Goal: Transaction & Acquisition: Purchase product/service

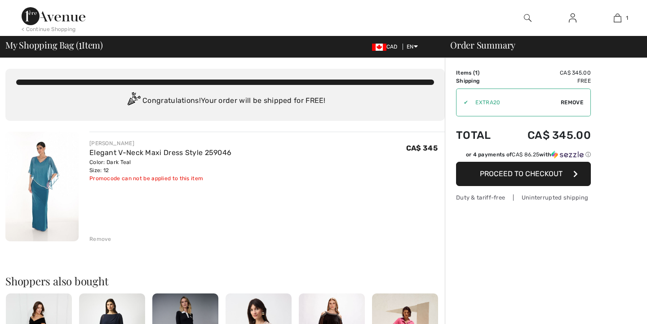
checkbox input "true"
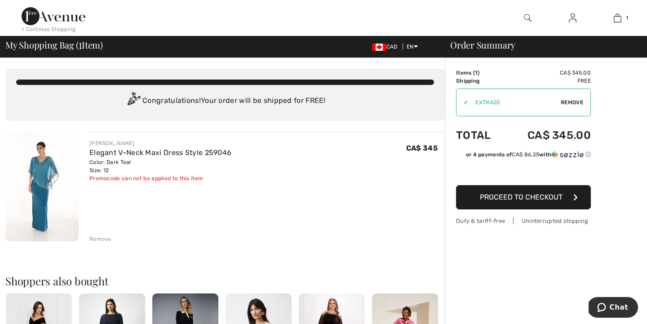
click at [505, 201] on span "Proceed to Checkout" at bounding box center [521, 197] width 83 height 9
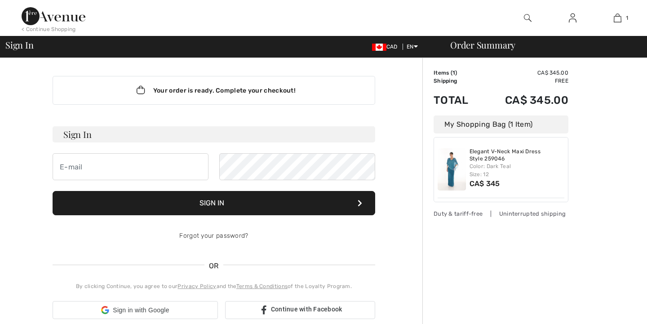
checkbox input "true"
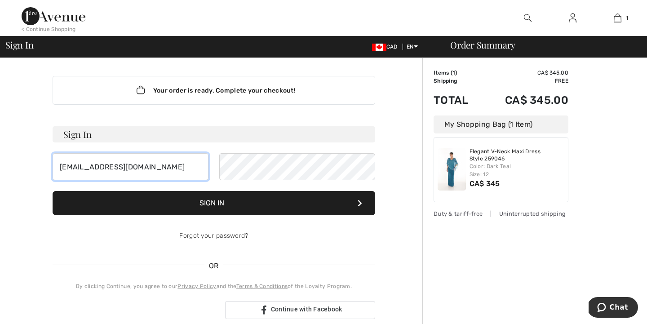
type input "nsullivan663@gmail.com"
click at [240, 202] on button "Sign In" at bounding box center [214, 203] width 323 height 24
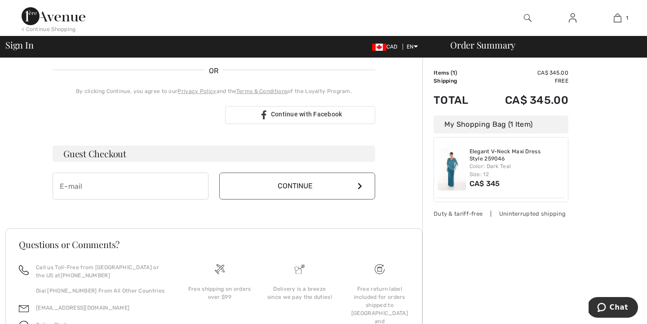
scroll to position [205, 0]
click at [60, 184] on input "email" at bounding box center [131, 186] width 156 height 27
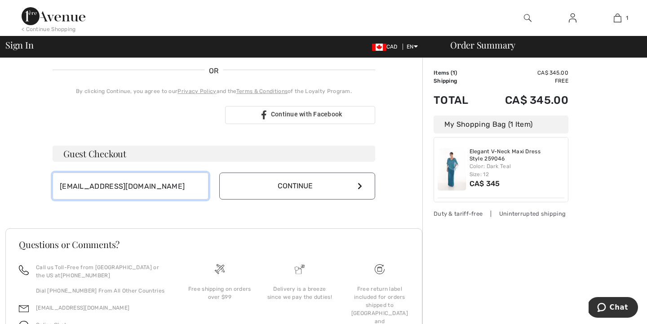
type input "nsullivan663@gmail.com"
click at [360, 187] on icon at bounding box center [360, 186] width 4 height 7
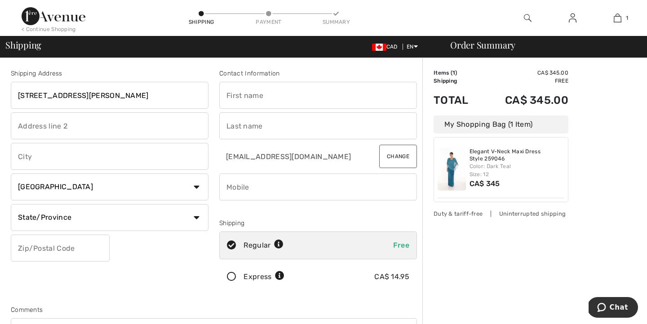
type input "[STREET_ADDRESS][PERSON_NAME]"
type input "[GEOGRAPHIC_DATA]"
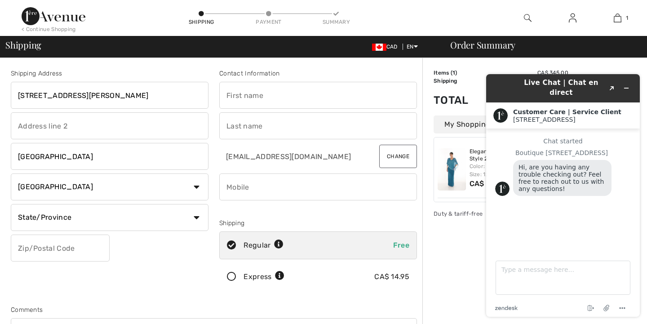
select select "ON"
type input "P1B4A9"
type input "[PERSON_NAME]"
click at [351, 160] on input "nsullivan663@gmail.com" at bounding box center [293, 156] width 148 height 27
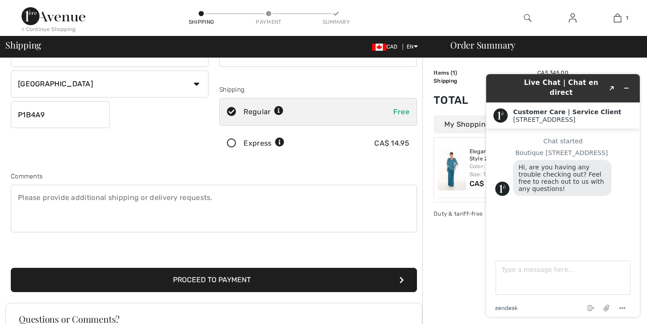
scroll to position [138, 0]
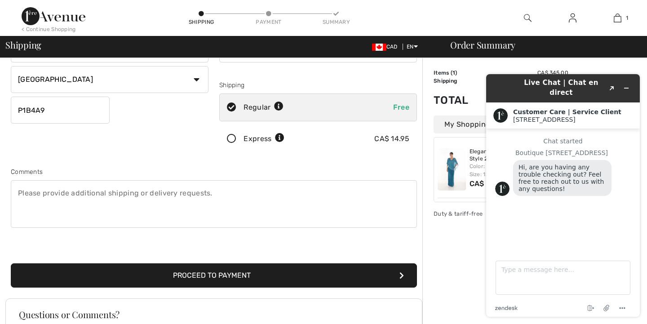
type input "7058402308"
click at [213, 276] on button "Proceed to Payment" at bounding box center [214, 275] width 406 height 24
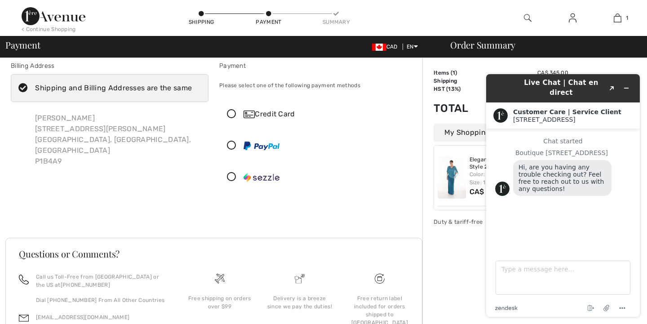
scroll to position [8, 0]
click at [270, 114] on div "Credit Card" at bounding box center [327, 114] width 167 height 11
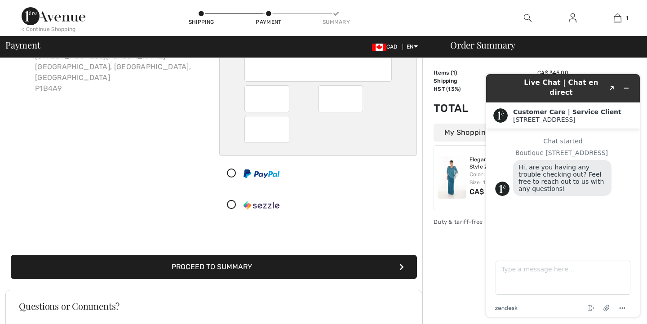
scroll to position [81, 0]
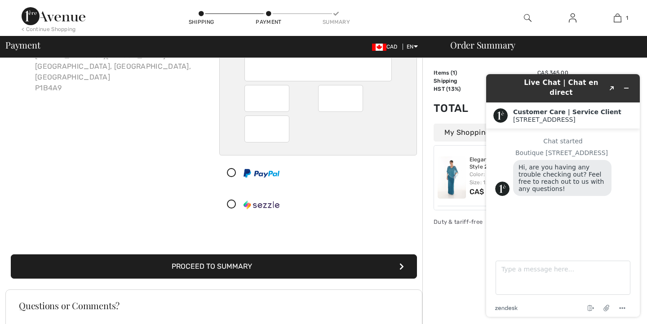
click at [234, 268] on button "Proceed to Summary" at bounding box center [214, 267] width 406 height 24
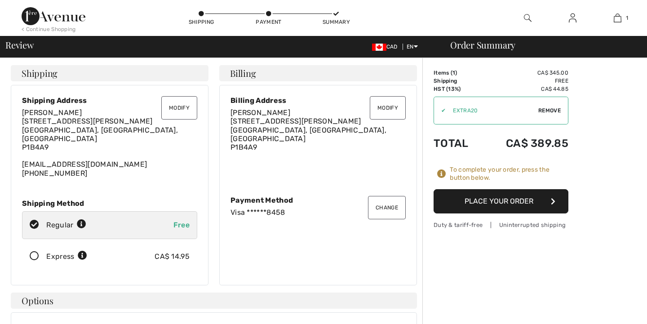
checkbox input "true"
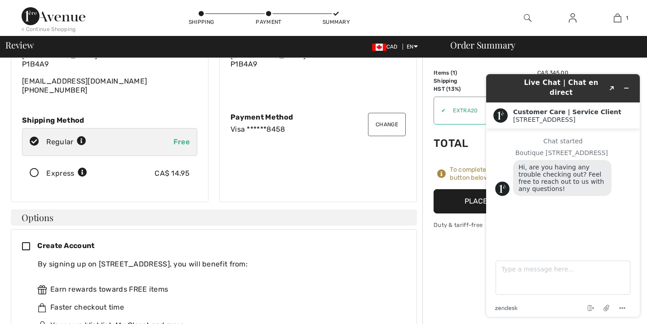
scroll to position [83, 0]
click at [27, 242] on icon at bounding box center [29, 246] width 15 height 9
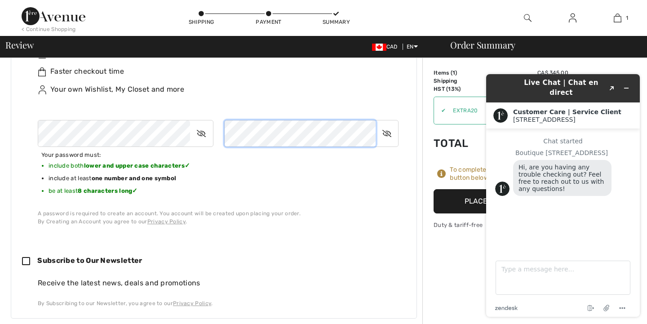
scroll to position [329, 0]
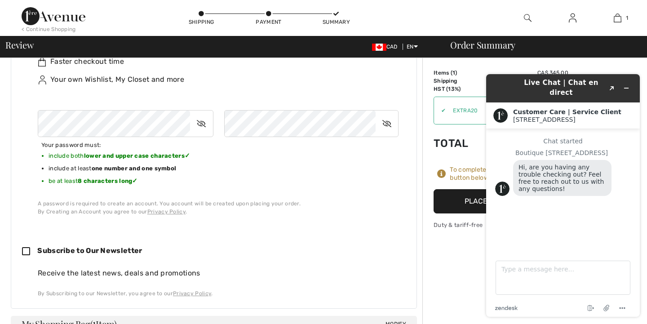
click at [27, 247] on icon at bounding box center [29, 251] width 15 height 9
checkbox input "true"
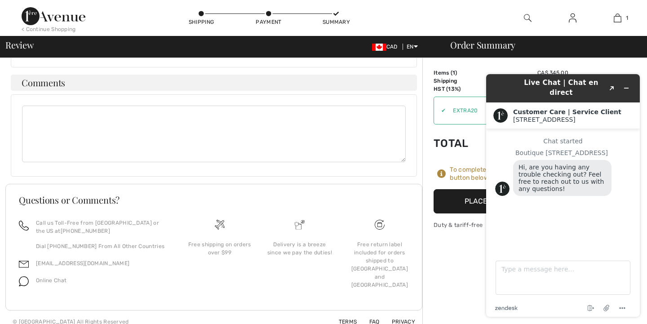
scroll to position [664, 0]
click at [628, 85] on icon "Minimize widget" at bounding box center [627, 88] width 6 height 6
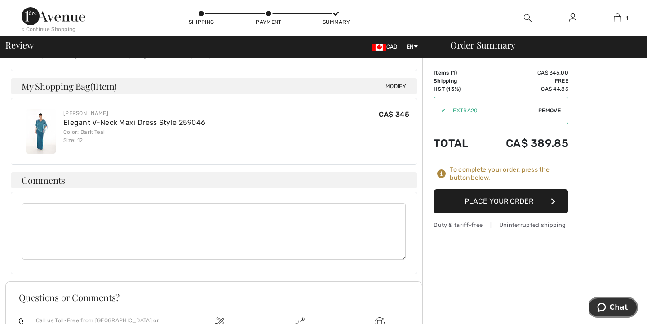
scroll to position [564, 0]
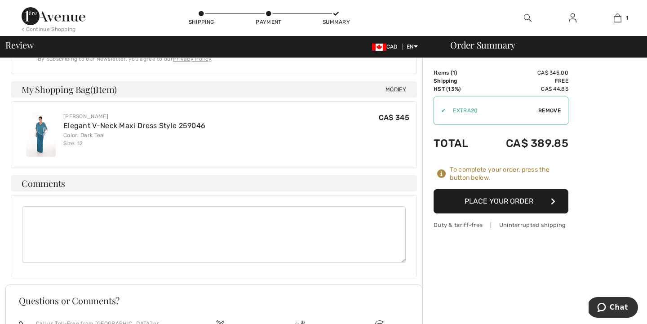
click at [457, 110] on input "TEXT" at bounding box center [492, 110] width 93 height 27
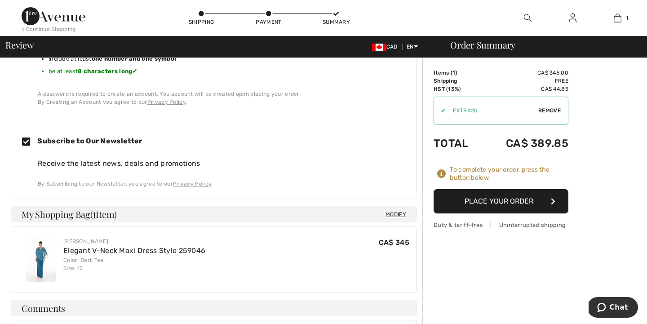
scroll to position [443, 0]
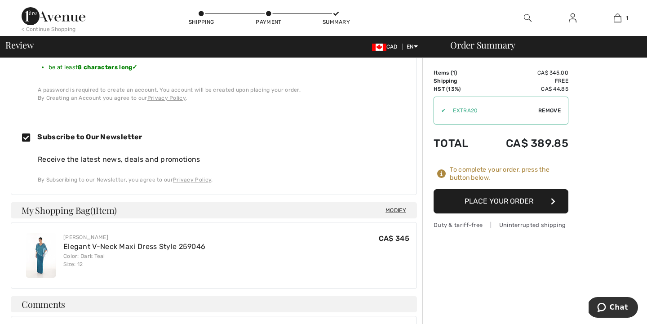
click at [496, 201] on button "Place Your Order" at bounding box center [501, 201] width 135 height 24
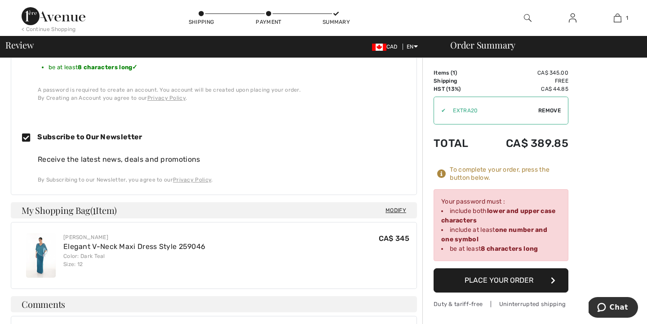
click at [491, 283] on button "Place Your Order" at bounding box center [501, 280] width 135 height 24
click at [555, 282] on icon "button" at bounding box center [553, 280] width 4 height 7
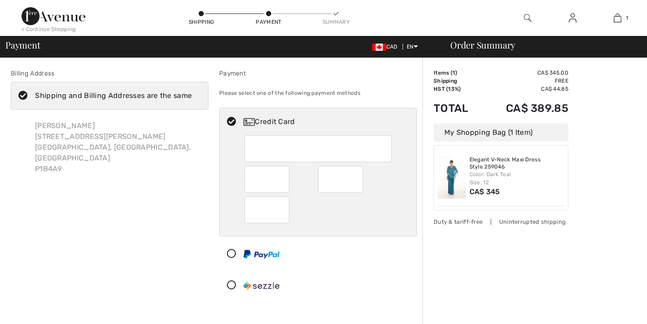
checkbox input "true"
